Goal: Task Accomplishment & Management: Complete application form

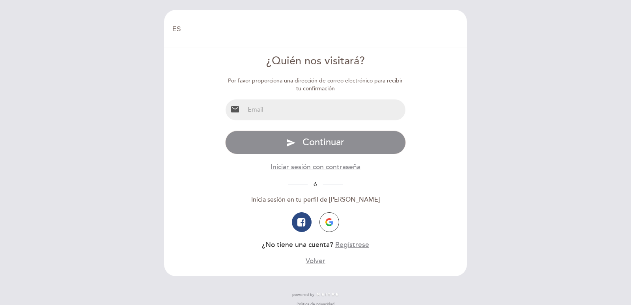
select select "es"
click at [306, 106] on input "email" at bounding box center [324, 109] width 161 height 21
type input "[EMAIL_ADDRESS][PERSON_NAME][DOMAIN_NAME]"
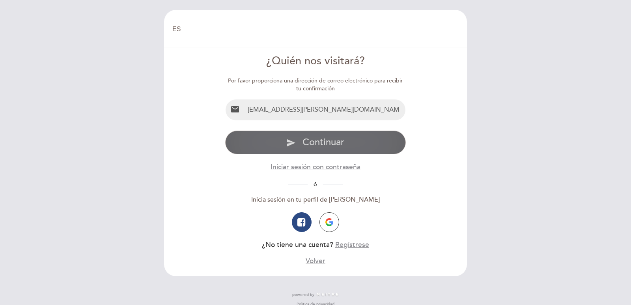
click at [323, 146] on span "Continuar" at bounding box center [323, 141] width 42 height 11
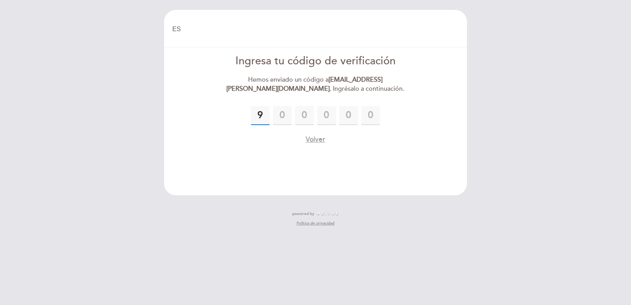
type input "9"
type input "5"
type input "3"
type input "7"
type input "5"
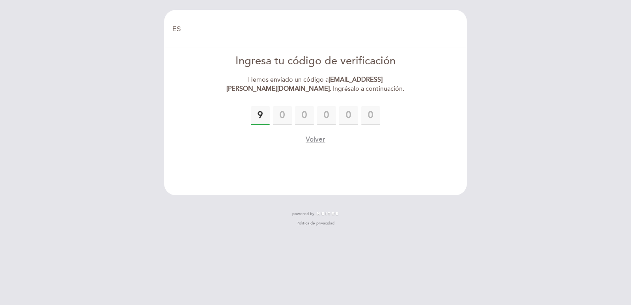
type input "9"
type input "0"
type input "5"
type input "3"
type input "7"
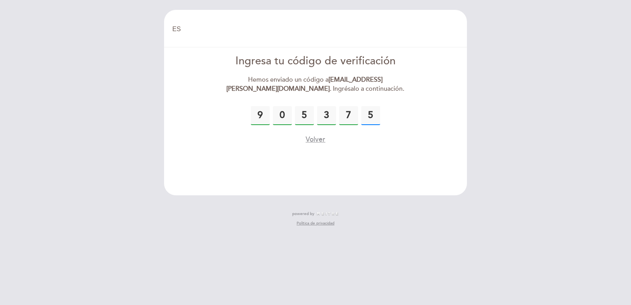
type input "5"
